Goal: Find specific page/section: Find specific page/section

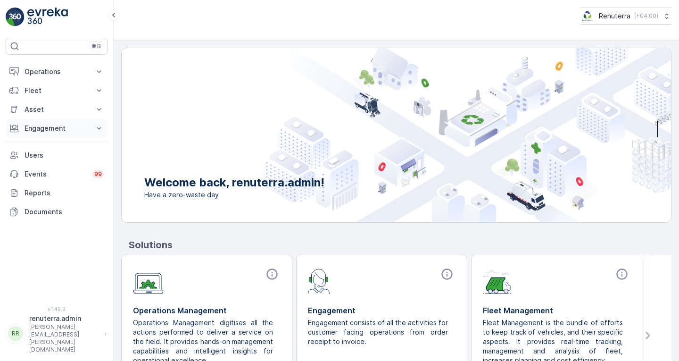
click at [49, 131] on p "Engagement" at bounding box center [57, 127] width 64 height 9
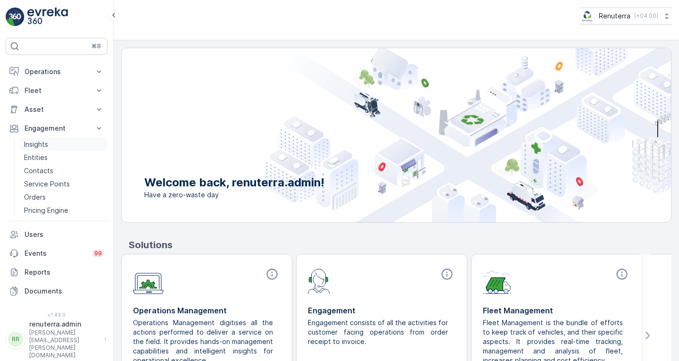
click at [46, 144] on p "Insights" at bounding box center [36, 144] width 24 height 9
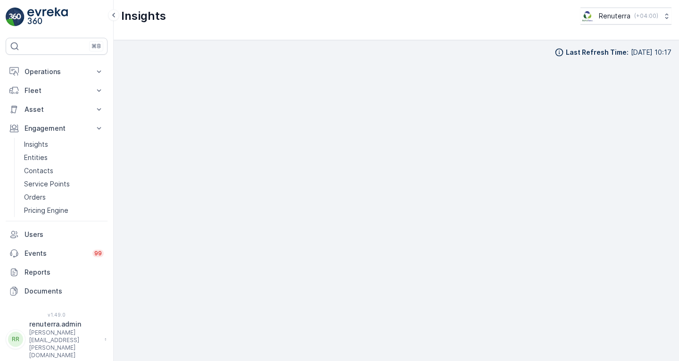
scroll to position [8, 0]
click at [673, 191] on div "Last Refresh Time : [DATE] 10:17" at bounding box center [396, 200] width 565 height 320
click at [672, 190] on div "Last Refresh Time : [DATE] 10:17" at bounding box center [396, 200] width 565 height 320
click at [45, 74] on p "Operations" at bounding box center [57, 71] width 64 height 9
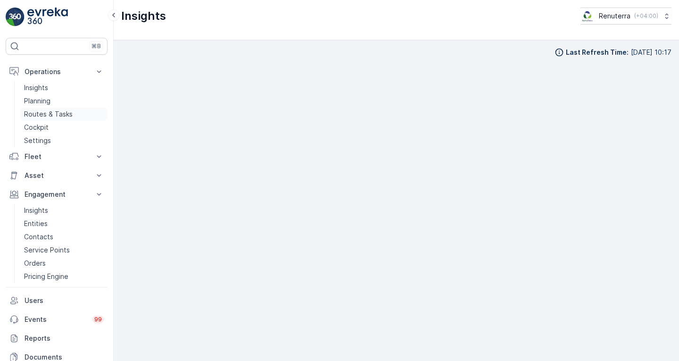
click at [54, 113] on p "Routes & Tasks" at bounding box center [48, 113] width 49 height 9
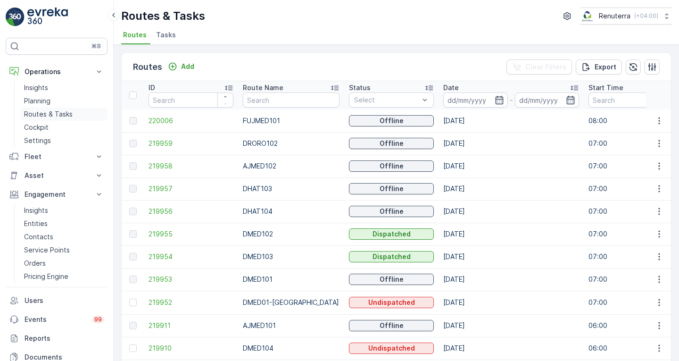
click at [52, 113] on p "Routes & Tasks" at bounding box center [48, 113] width 49 height 9
click at [41, 85] on p "Insights" at bounding box center [36, 87] width 24 height 9
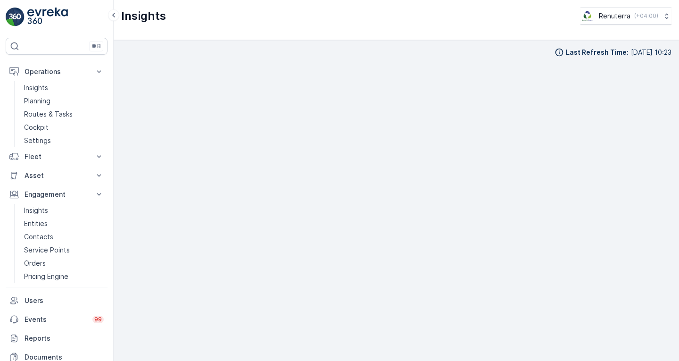
scroll to position [7, 0]
